Goal: Find specific page/section: Find specific page/section

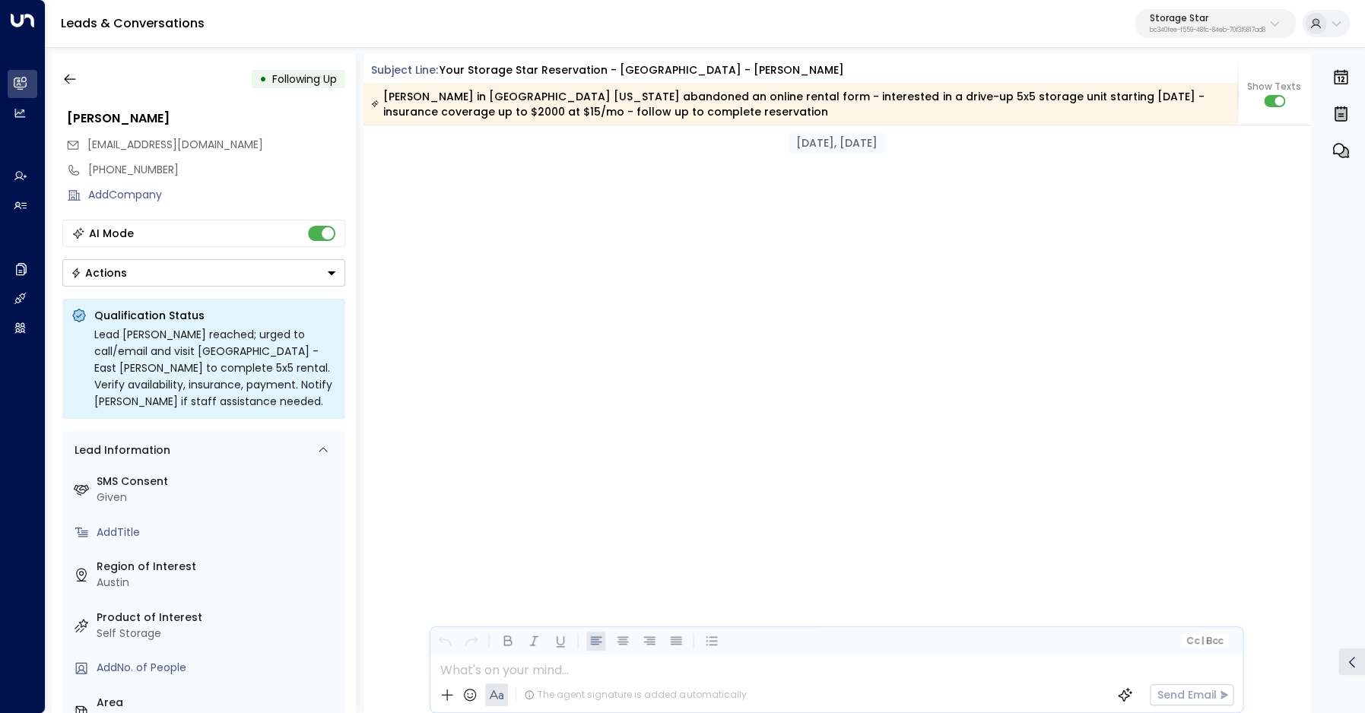
scroll to position [1704, 0]
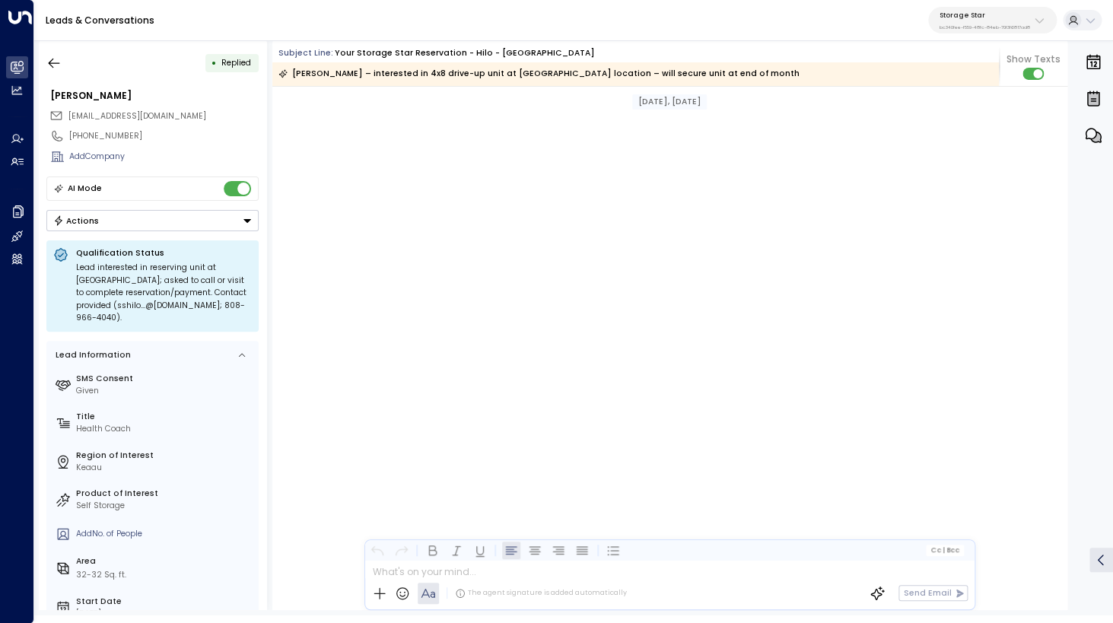
scroll to position [2519, 0]
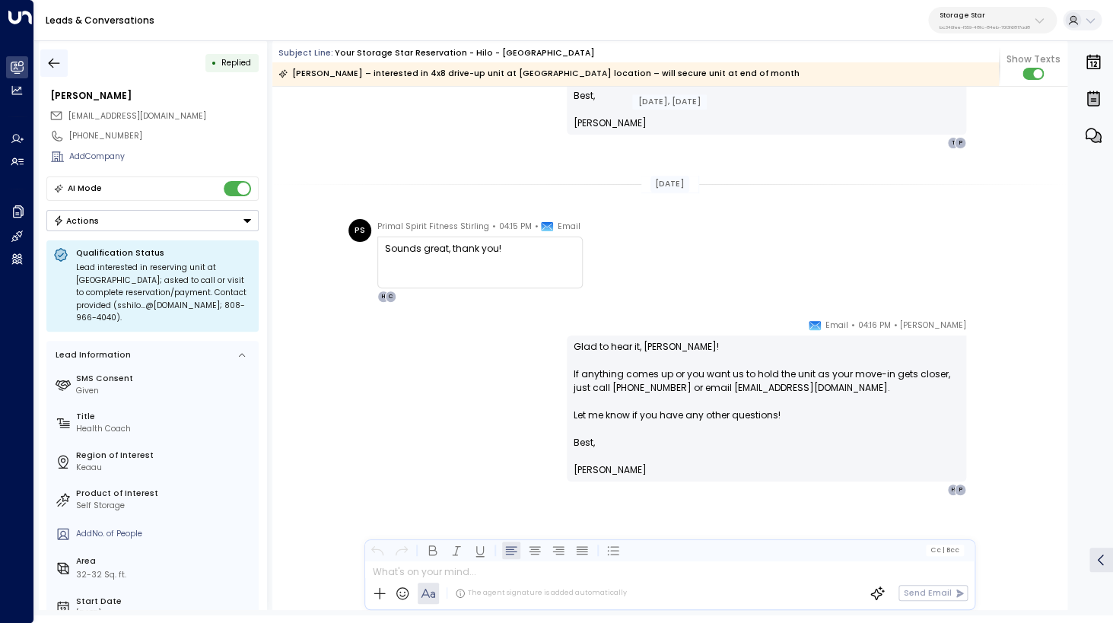
click at [52, 60] on icon "button" at bounding box center [53, 63] width 15 height 15
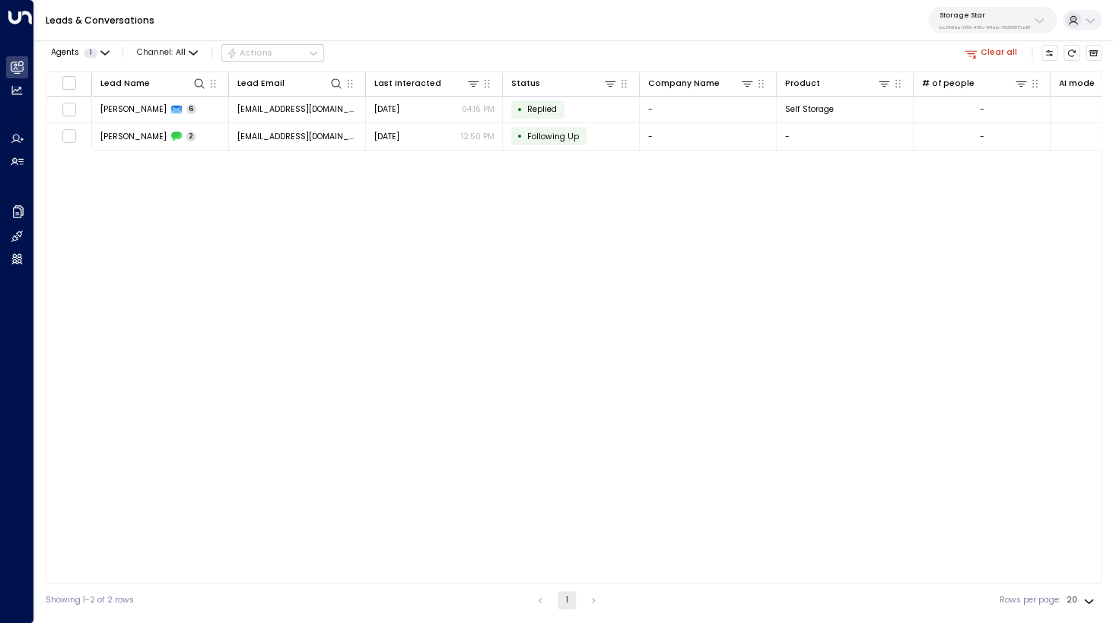
click at [1000, 52] on button "Clear all" at bounding box center [991, 53] width 62 height 16
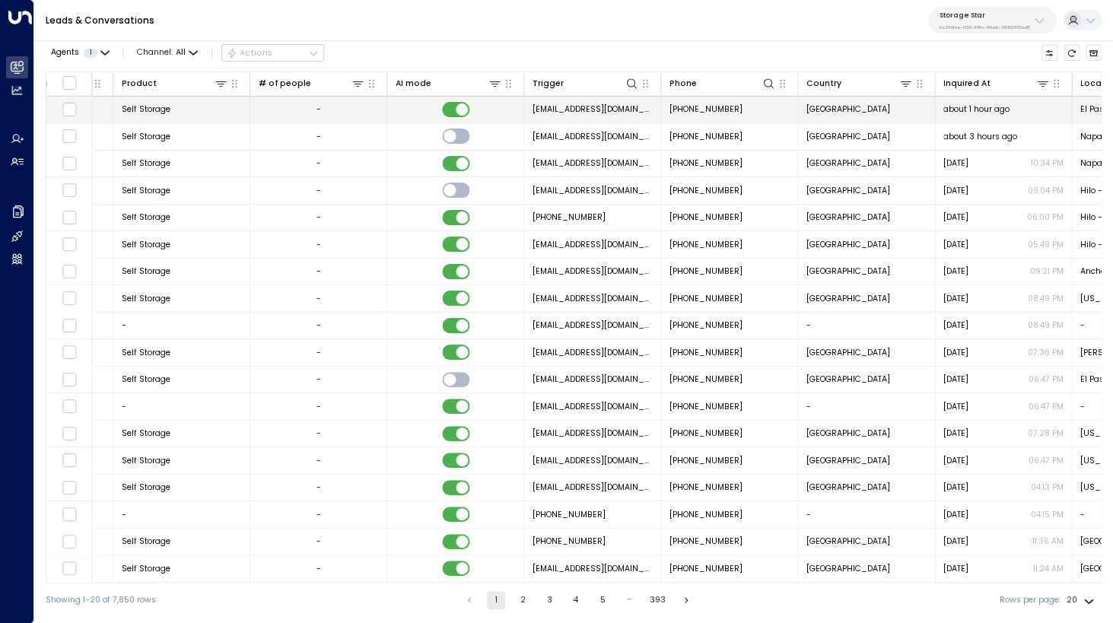
scroll to position [0, 776]
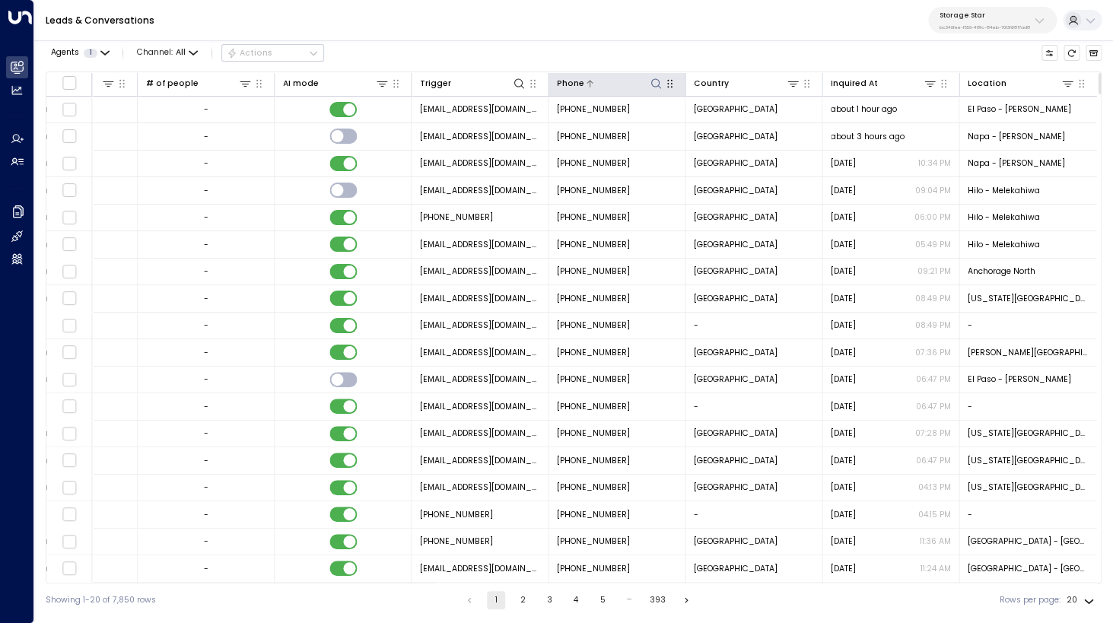
click at [655, 83] on icon at bounding box center [655, 84] width 12 height 12
type input "**********"
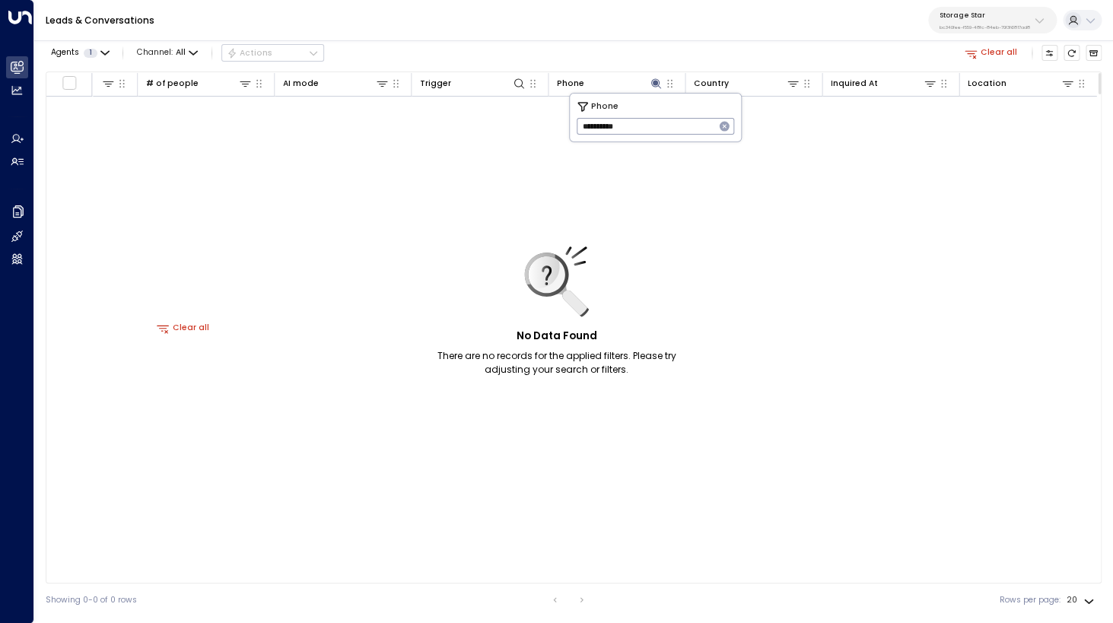
click at [677, 58] on div "Agents 1 Channel: All Actions Clear all" at bounding box center [574, 53] width 1056 height 26
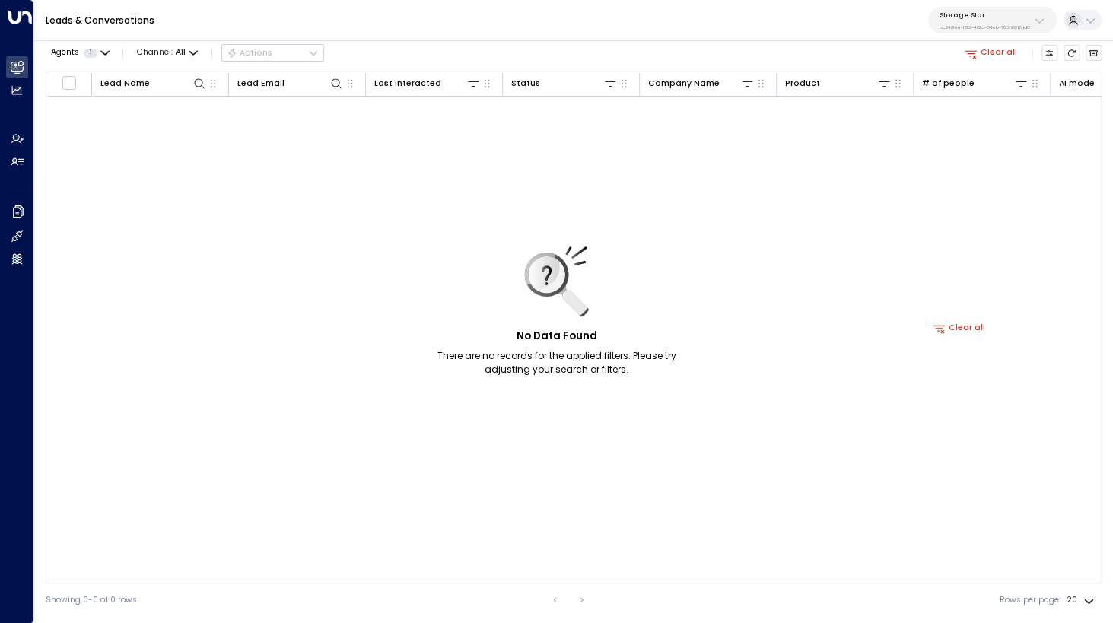
click at [1001, 55] on button "Clear all" at bounding box center [991, 53] width 62 height 16
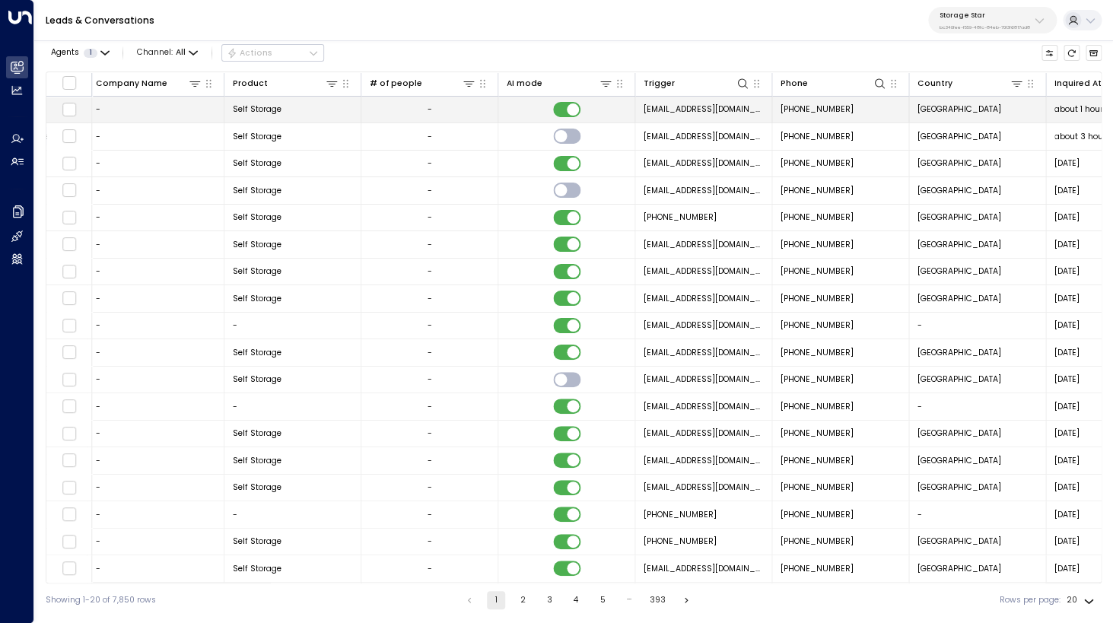
scroll to position [0, 776]
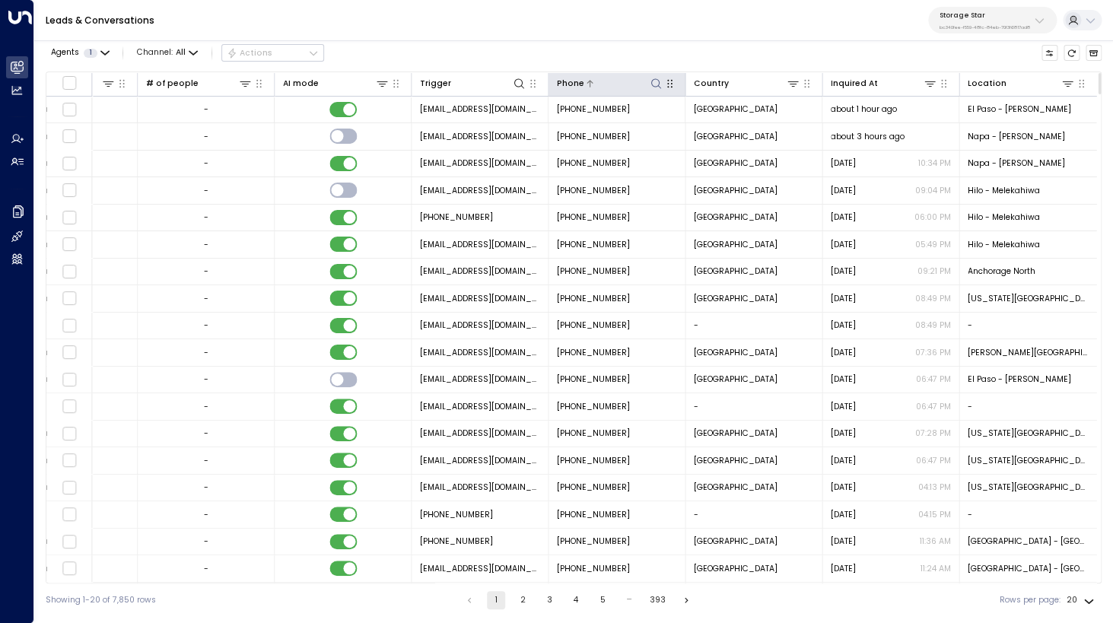
click at [657, 84] on icon at bounding box center [655, 84] width 12 height 12
type input "**********"
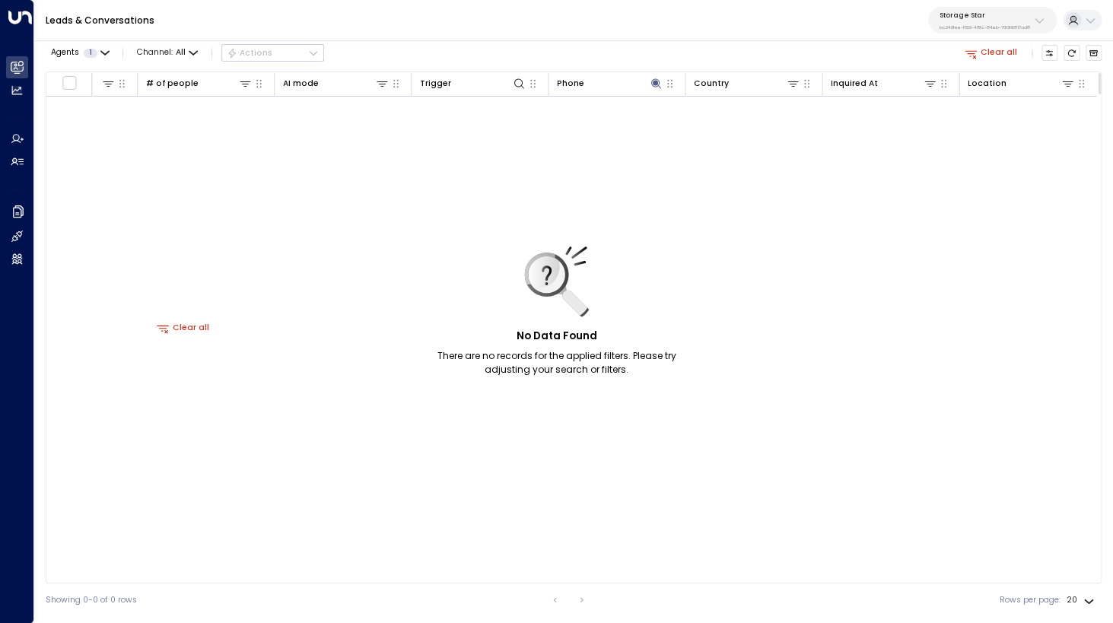
click at [981, 54] on button "Clear all" at bounding box center [991, 53] width 62 height 16
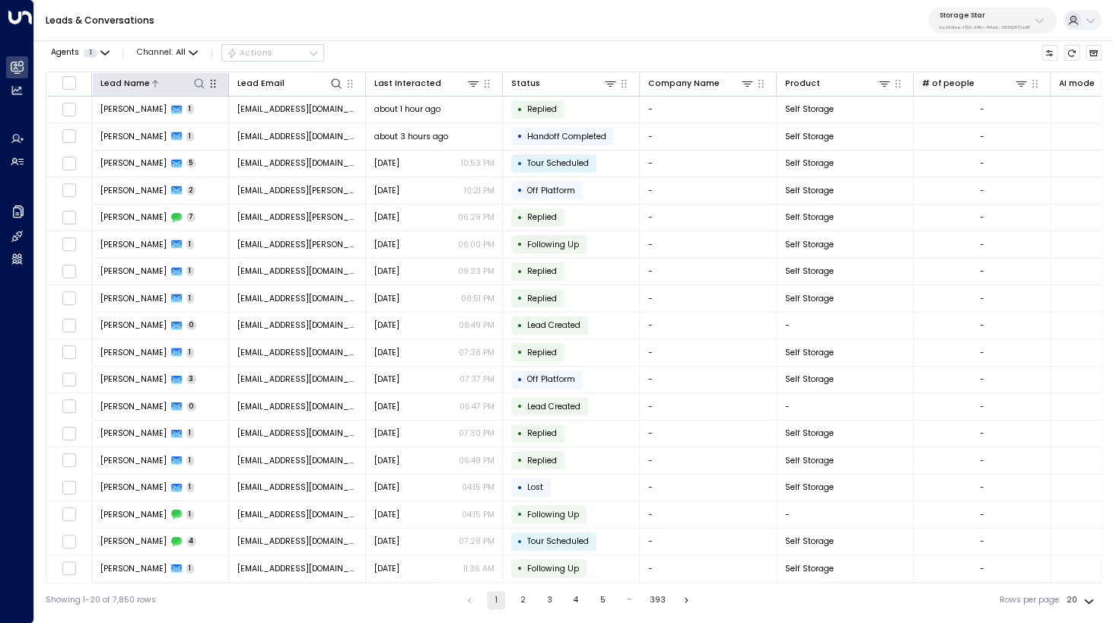
click at [201, 82] on icon at bounding box center [199, 84] width 12 height 12
type input "*******"
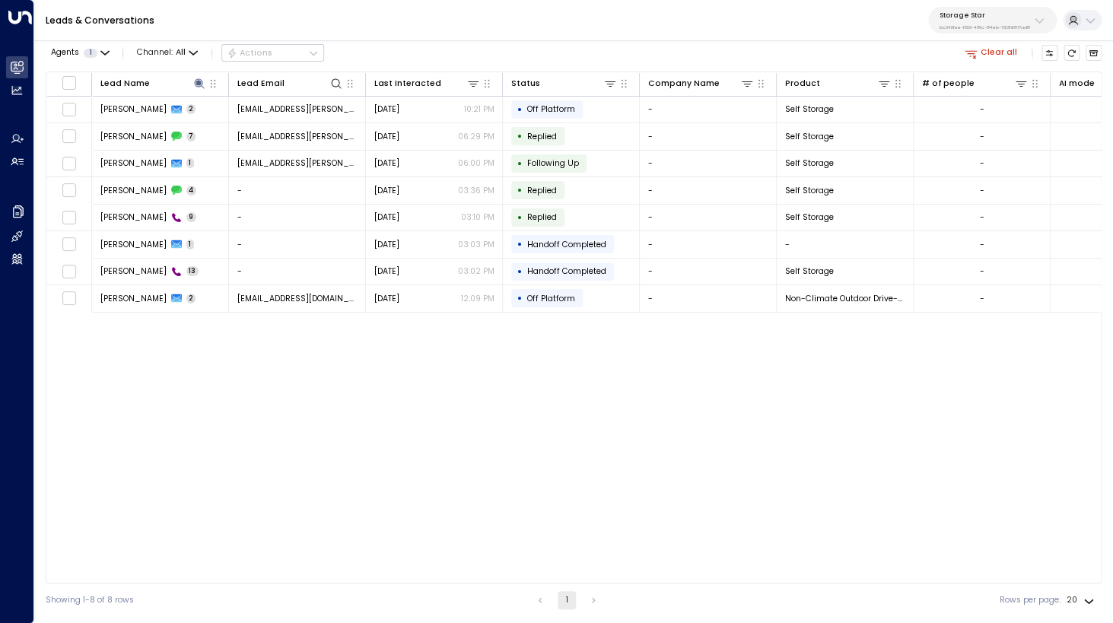
click at [243, 338] on div "Lead Name Lead Email Last Interacted Status Company Name Product # of people AI…" at bounding box center [574, 327] width 1056 height 512
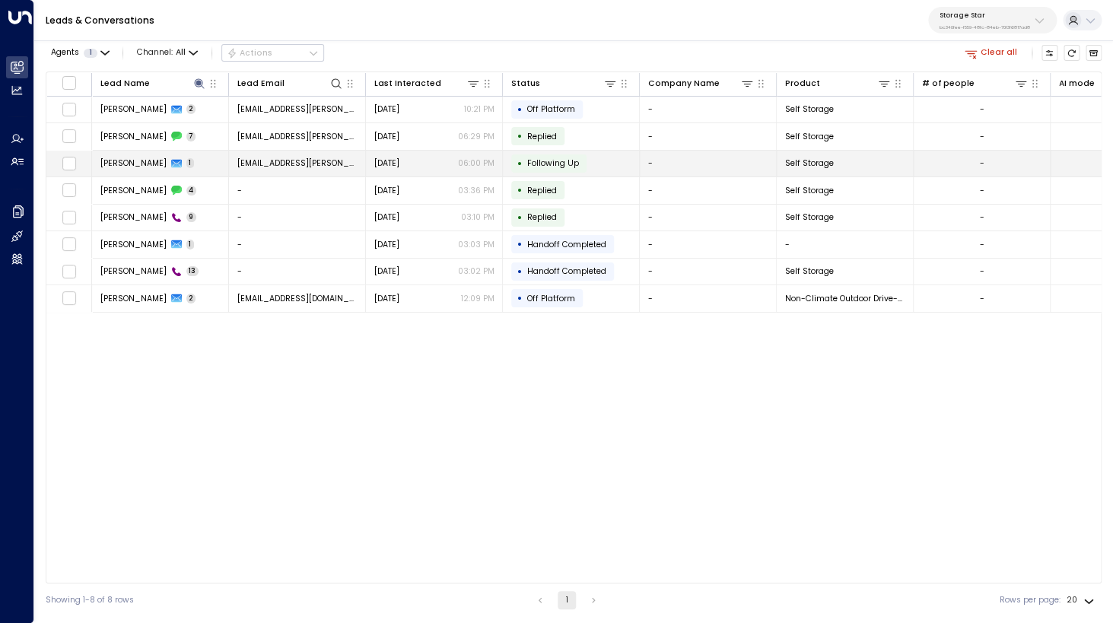
click at [122, 165] on span "[PERSON_NAME]" at bounding box center [133, 162] width 66 height 11
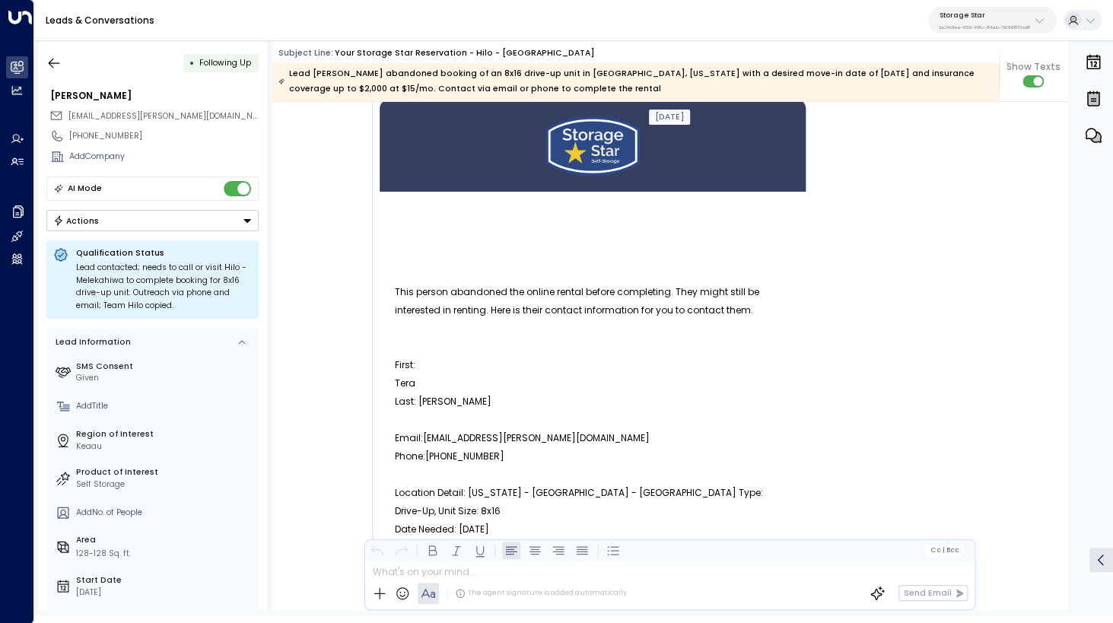
scroll to position [81, 0]
click at [60, 67] on icon "button" at bounding box center [53, 63] width 15 height 15
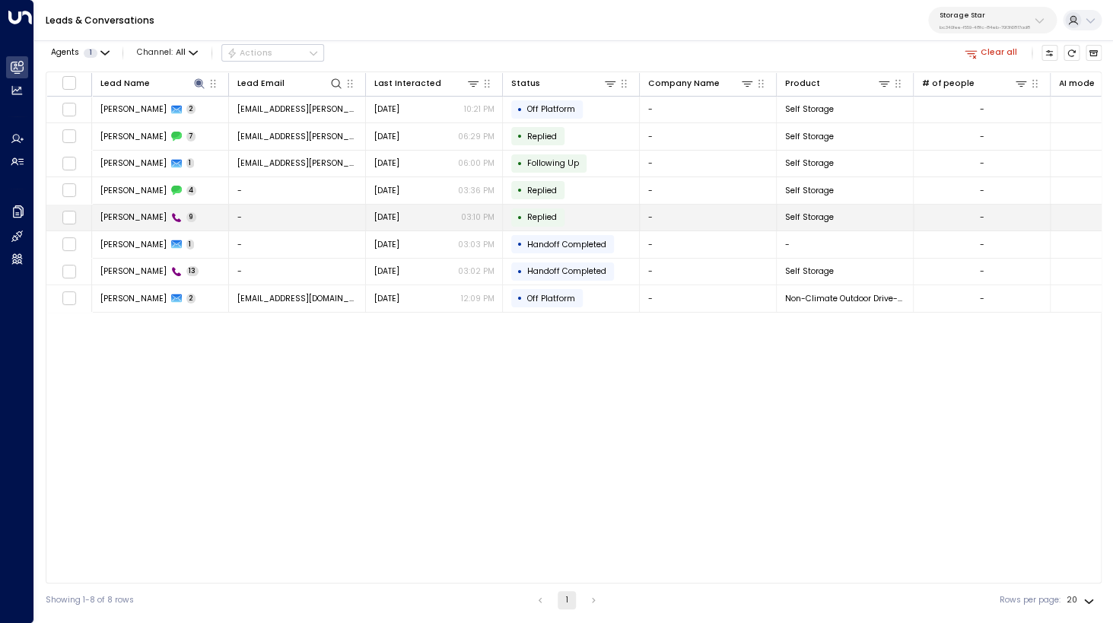
click at [143, 216] on span "Ashton Bigelow" at bounding box center [133, 216] width 66 height 11
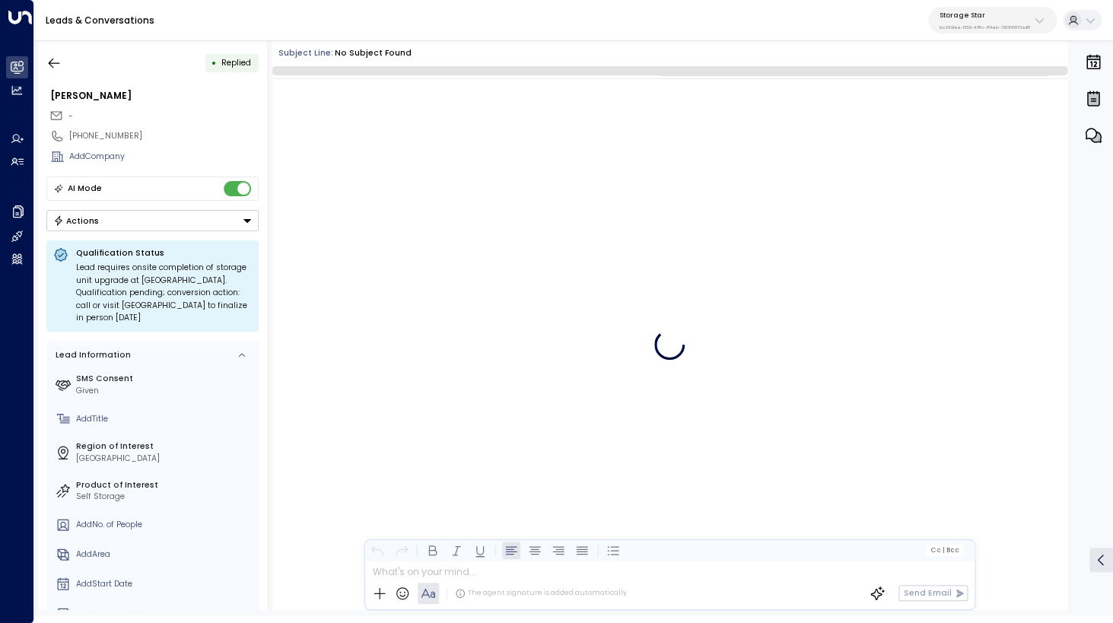
scroll to position [211, 0]
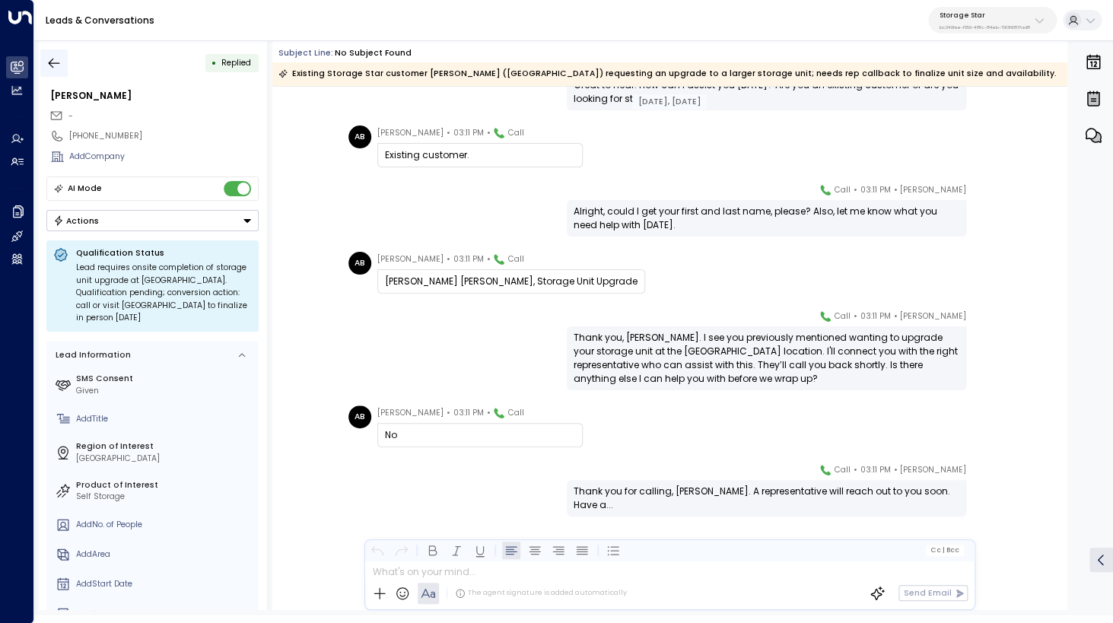
click at [54, 65] on icon "button" at bounding box center [53, 63] width 15 height 15
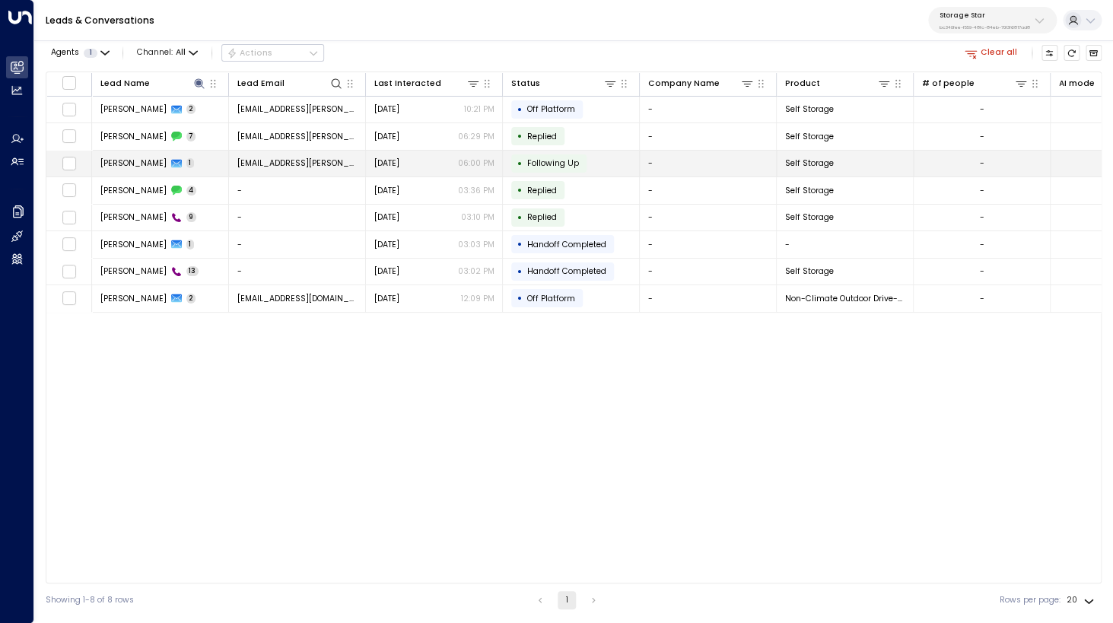
click at [138, 162] on span "[PERSON_NAME]" at bounding box center [133, 162] width 66 height 11
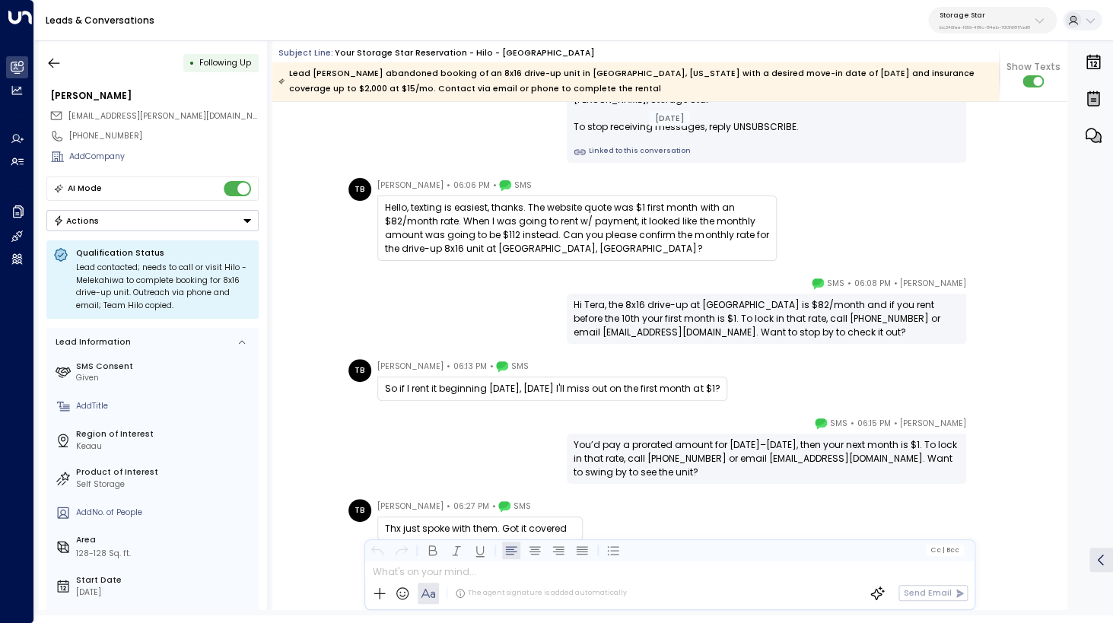
scroll to position [1309, 0]
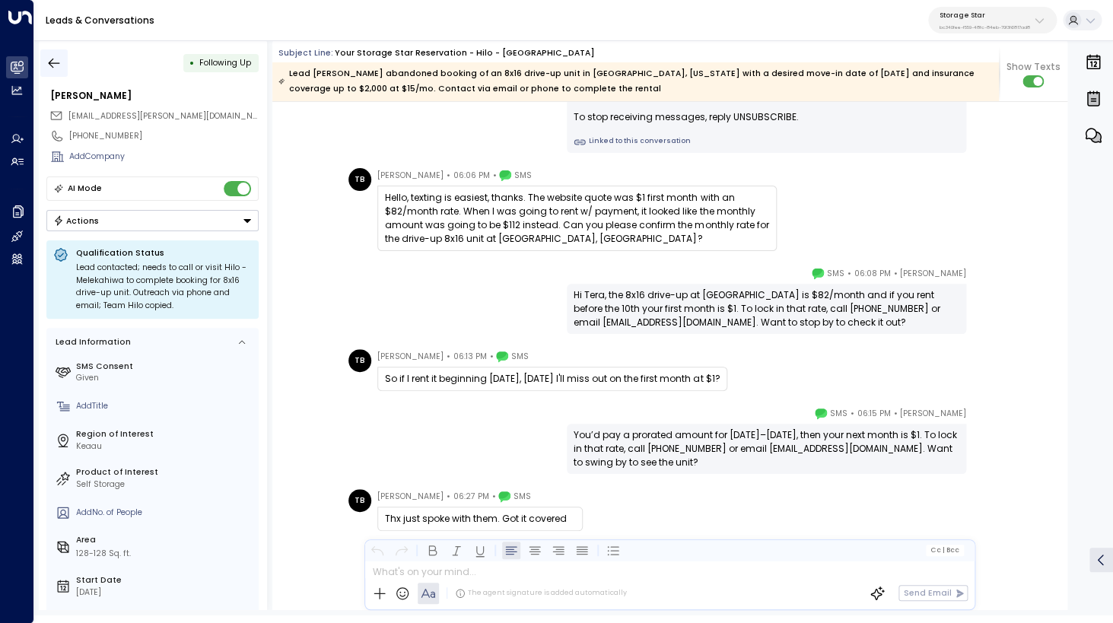
click at [54, 64] on icon "button" at bounding box center [53, 63] width 15 height 15
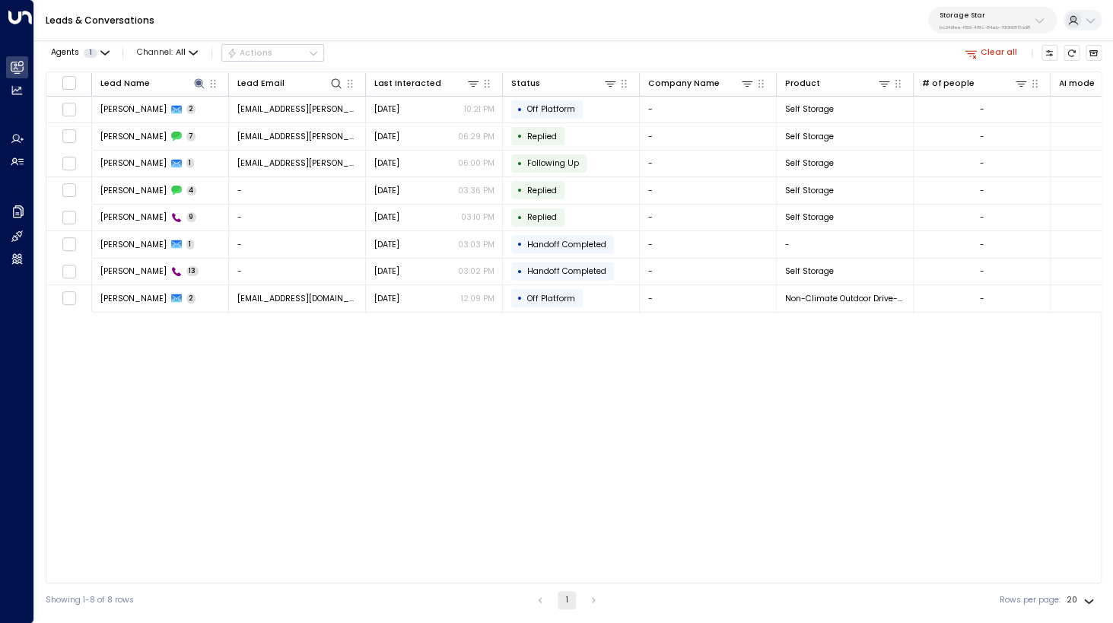
click at [984, 52] on button "Clear all" at bounding box center [991, 53] width 62 height 16
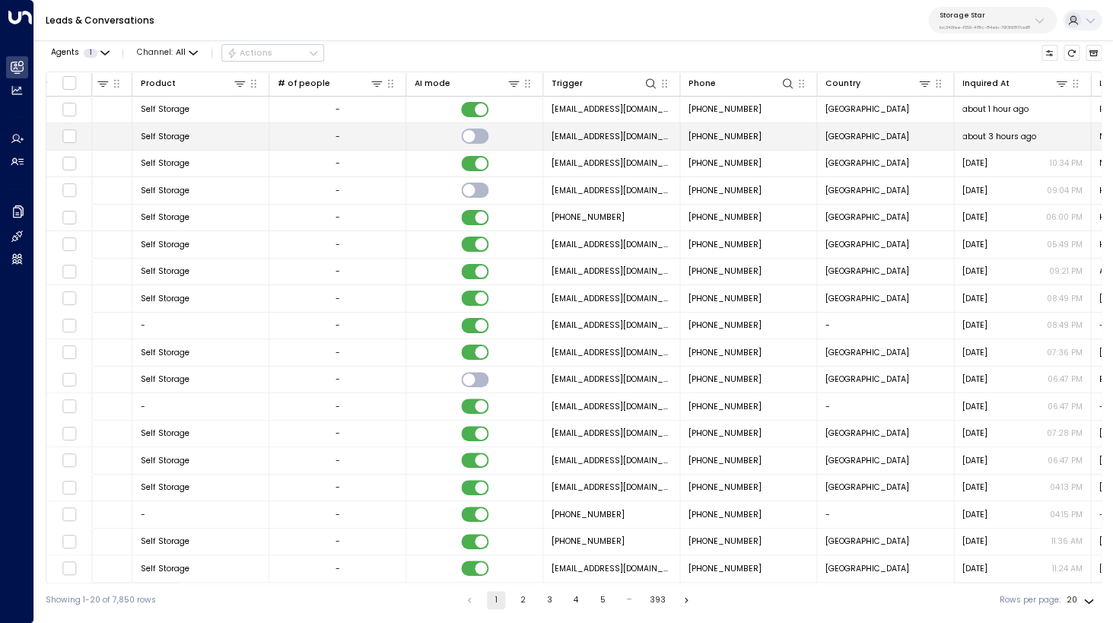
scroll to position [0, 675]
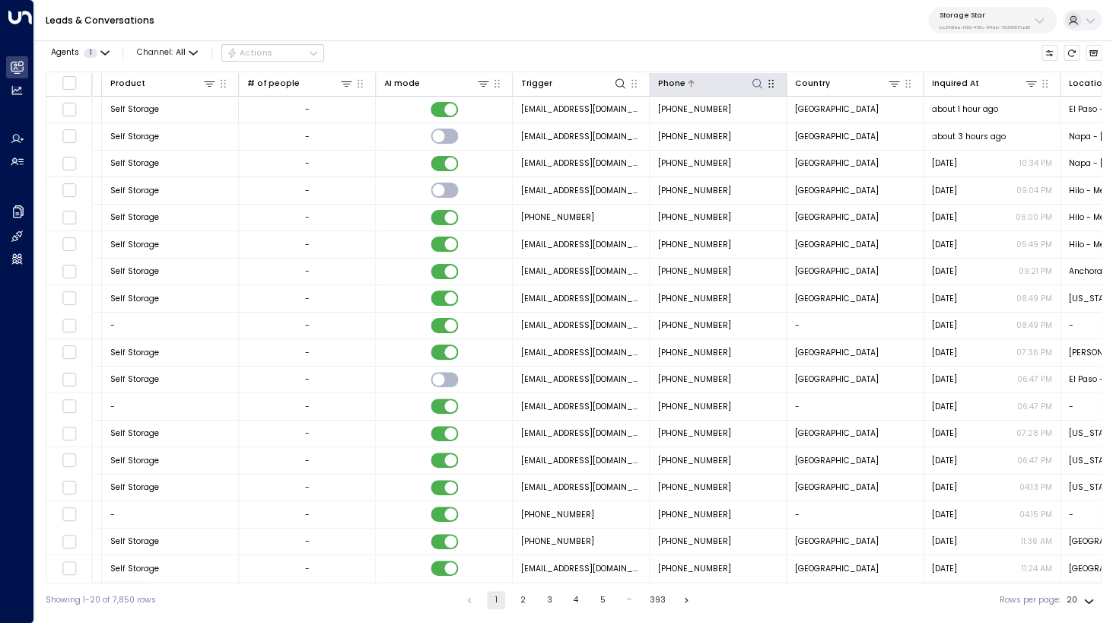
click at [758, 82] on icon at bounding box center [757, 84] width 12 height 12
type input "**********"
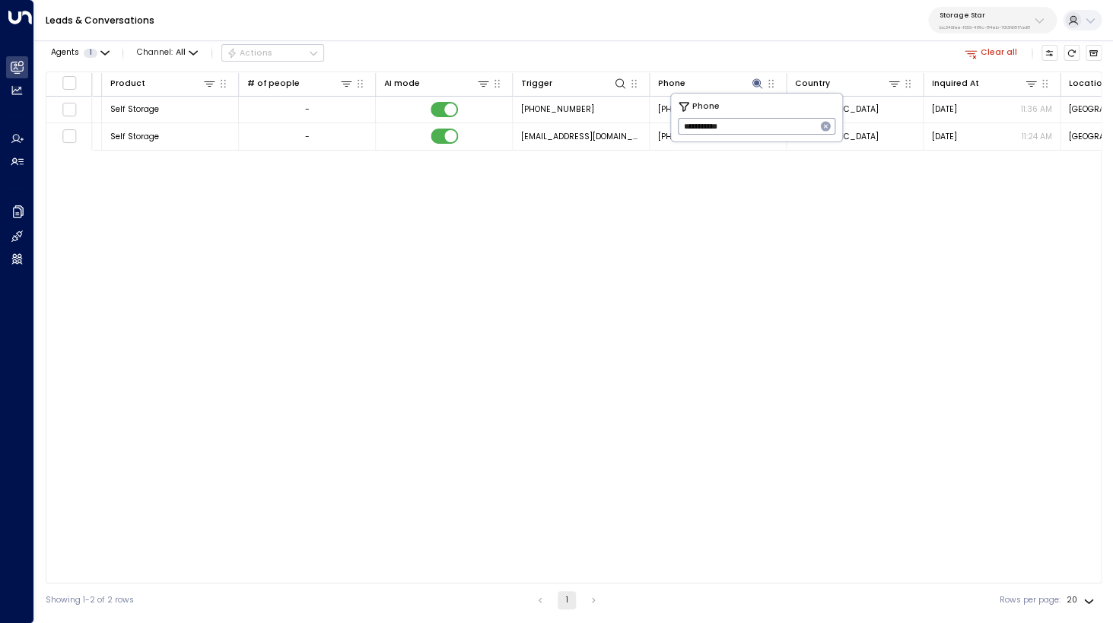
click at [707, 49] on div "Agents 1 Channel: All Actions Clear all" at bounding box center [574, 53] width 1056 height 26
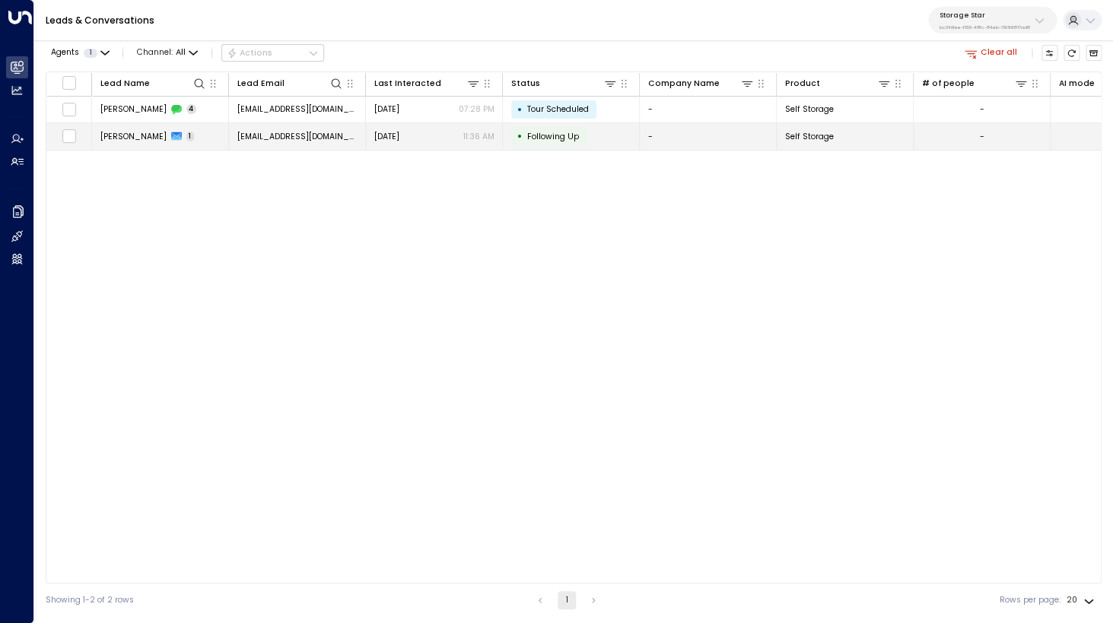
click at [124, 138] on span "[PERSON_NAME]" at bounding box center [133, 136] width 66 height 11
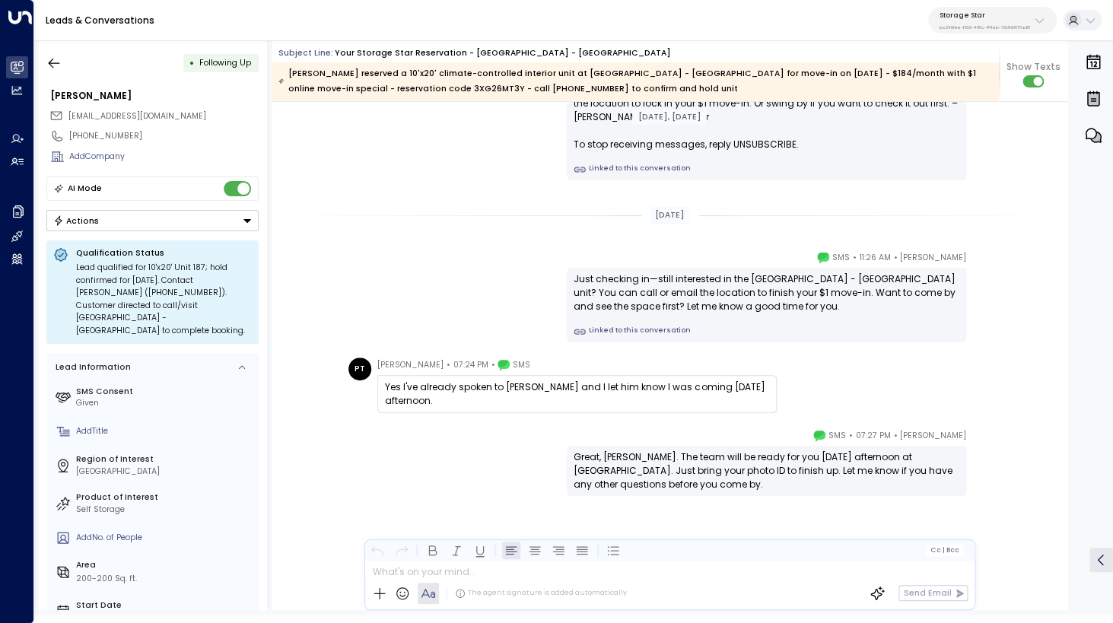
scroll to position [1455, 0]
